Goal: Task Accomplishment & Management: Manage account settings

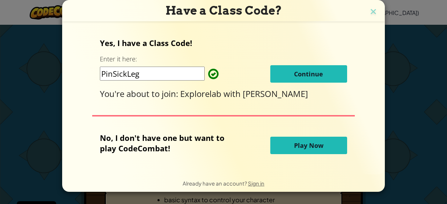
click at [301, 76] on span "Continue" at bounding box center [308, 74] width 29 height 8
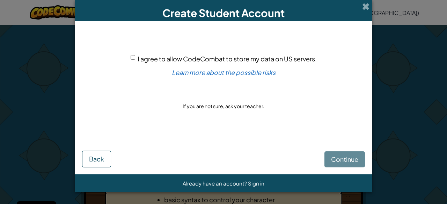
click at [337, 164] on div "Continue Back" at bounding box center [223, 151] width 283 height 31
click at [250, 185] on span "Sign in" at bounding box center [256, 183] width 16 height 7
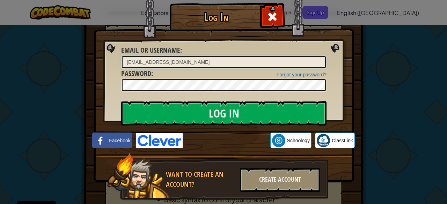
type input "[EMAIL_ADDRESS][DOMAIN_NAME]"
click at [267, 14] on span at bounding box center [272, 16] width 11 height 11
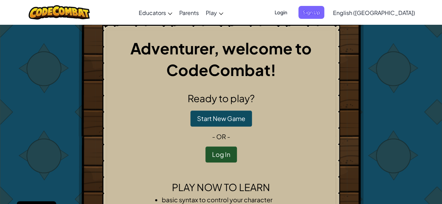
click at [291, 11] on span "Login" at bounding box center [280, 12] width 21 height 13
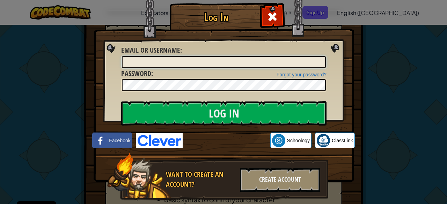
click at [260, 58] on input "Email or Username :" at bounding box center [224, 62] width 204 height 12
type input "[EMAIL_ADDRESS][DOMAIN_NAME]"
click at [121, 101] on input "Log In" at bounding box center [223, 113] width 205 height 24
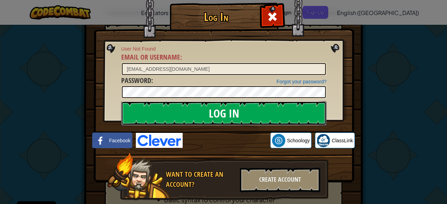
click at [201, 111] on input "Log In" at bounding box center [223, 113] width 205 height 24
click at [206, 113] on input "Log In" at bounding box center [223, 113] width 205 height 24
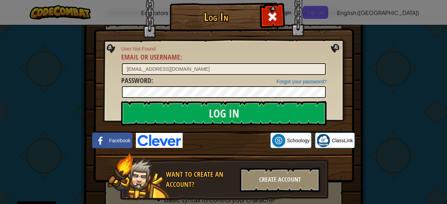
click at [439, 157] on div "Log In User Not Found Email or Username : [EMAIL_ADDRESS][DOMAIN_NAME] Forgot y…" at bounding box center [223, 102] width 447 height 204
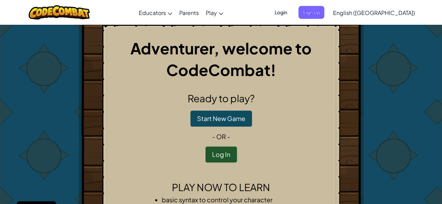
click at [250, 142] on div "Ready to play? Start New Game - or - Log In" at bounding box center [221, 127] width 226 height 72
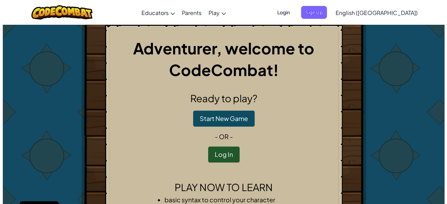
scroll to position [17, 0]
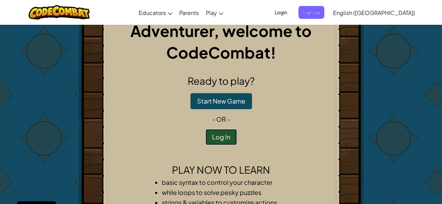
click at [226, 140] on button "Log In" at bounding box center [220, 137] width 31 height 16
